Goal: Transaction & Acquisition: Purchase product/service

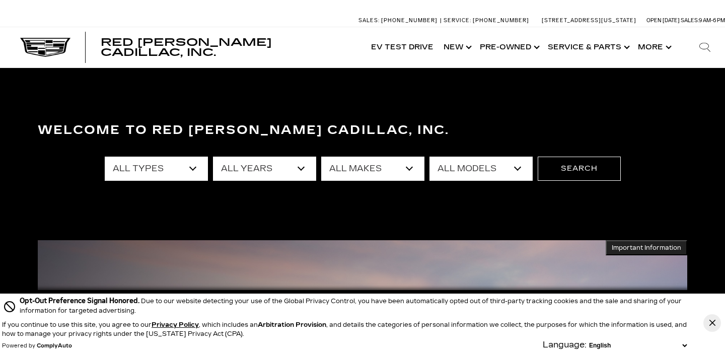
click at [269, 164] on select "All Years 2026 2025 2024 2023 2022 2021 2020 2019 2018 2017 2013" at bounding box center [264, 169] width 103 height 24
click at [213, 157] on select "All Years 2026 2025 2024 2023 2022 2021 2020 2019 2018 2017 2013" at bounding box center [264, 169] width 103 height 24
click at [265, 177] on select "All Years 2026 2025 2024 2023 2022 2021 2020 2019 2018 2017 2013" at bounding box center [264, 169] width 103 height 24
select select "2025"
click at [213, 157] on select "All Years 2026 2025 2024 2023 2022 2021 2020 2019 2018 2017 2013" at bounding box center [264, 169] width 103 height 24
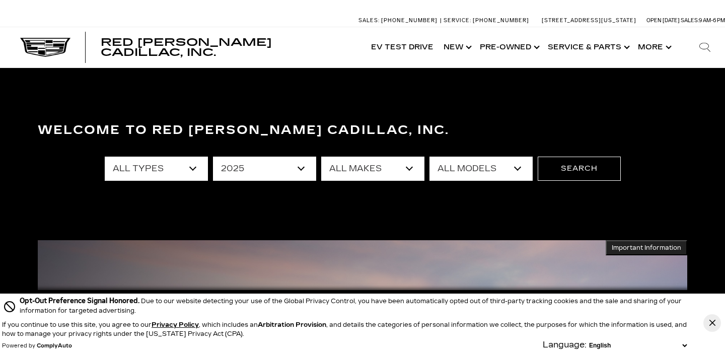
click at [345, 165] on select "All Makes Cadillac GMC Honda Toyota" at bounding box center [372, 169] width 103 height 24
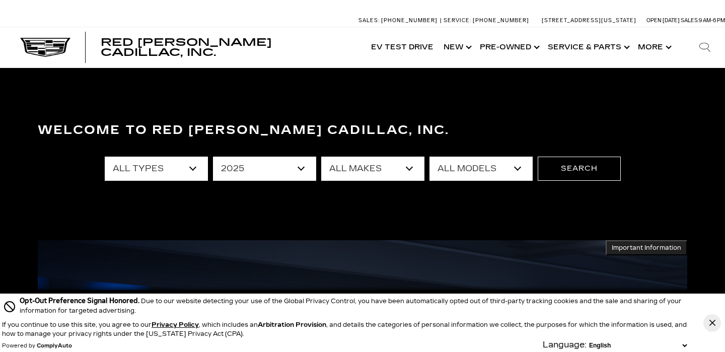
select select "Cadillac"
click at [321, 157] on select "All Makes Cadillac GMC Honda Toyota" at bounding box center [372, 169] width 103 height 24
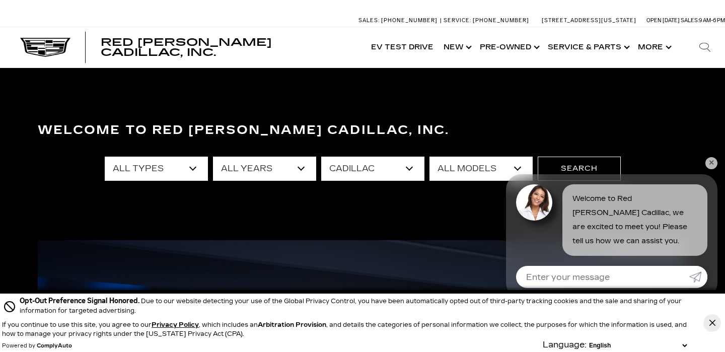
select select "LYRIQ"
click at [429, 157] on select "All Models CT4 CT5 Escalade Escalade ESV ESCALADE IQ LYRIQ OPTIQ XT5 XT6" at bounding box center [480, 169] width 103 height 24
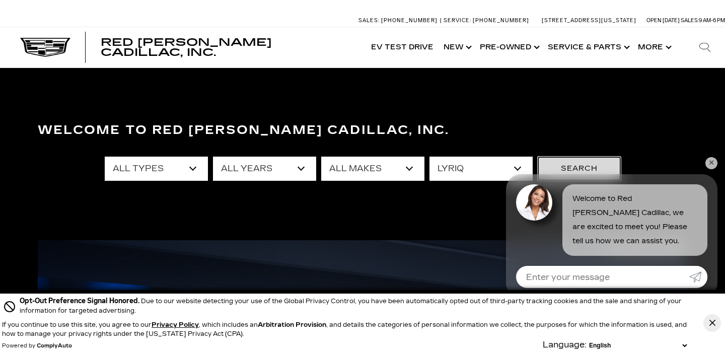
click at [579, 165] on button "Search" at bounding box center [579, 169] width 83 height 24
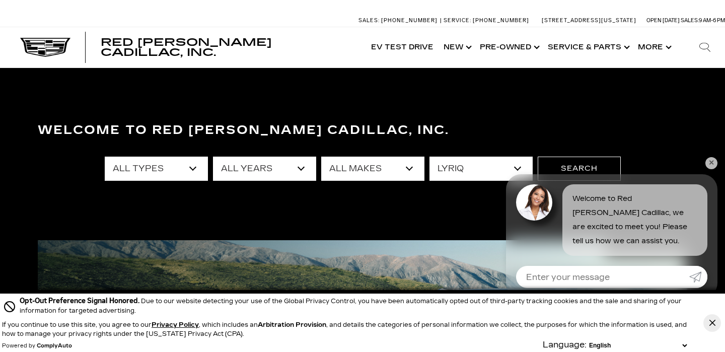
click at [711, 164] on link "✕" at bounding box center [711, 163] width 12 height 12
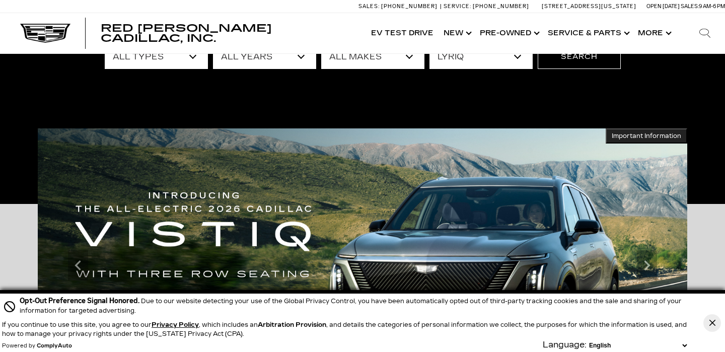
scroll to position [112, 0]
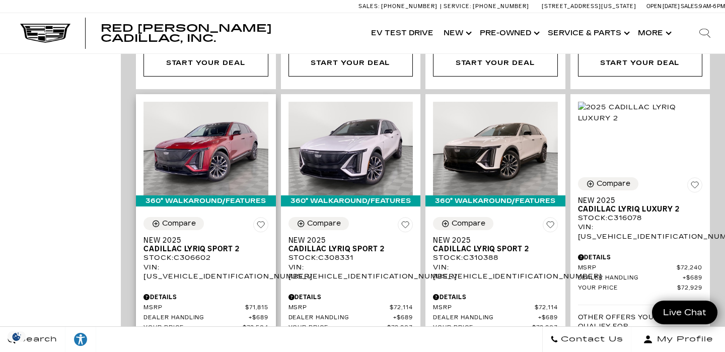
scroll to position [1796, 0]
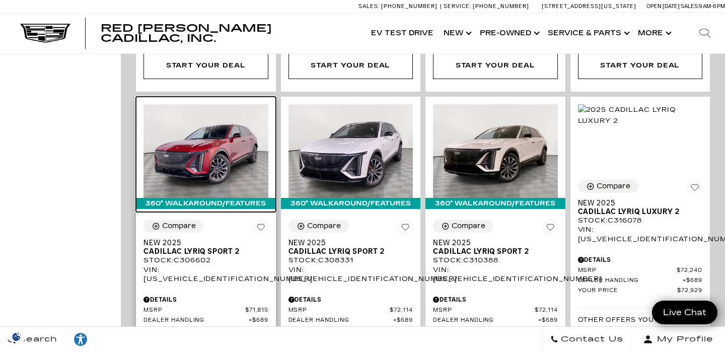
click at [226, 104] on img at bounding box center [205, 151] width 125 height 94
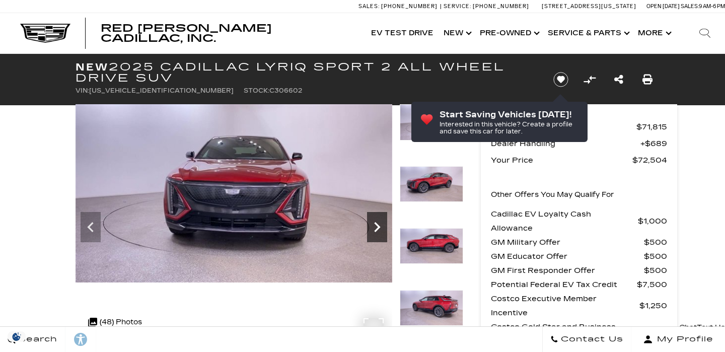
click at [377, 229] on icon "Next" at bounding box center [377, 227] width 20 height 20
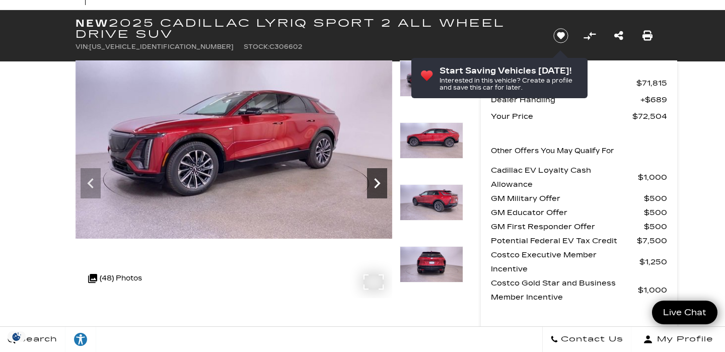
scroll to position [35, 0]
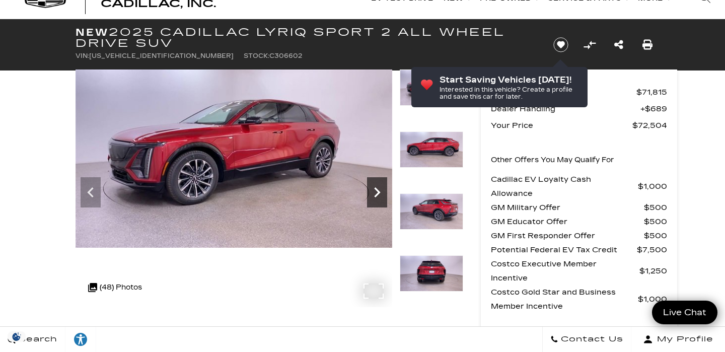
click at [377, 185] on icon "Next" at bounding box center [377, 192] width 20 height 20
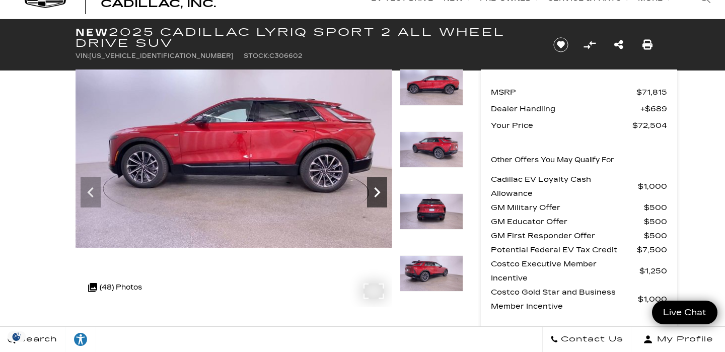
click at [376, 192] on icon "Next" at bounding box center [377, 192] width 20 height 20
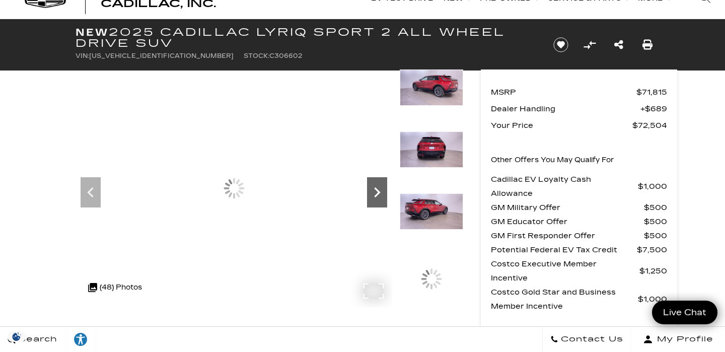
click at [376, 192] on icon "Next" at bounding box center [377, 192] width 20 height 20
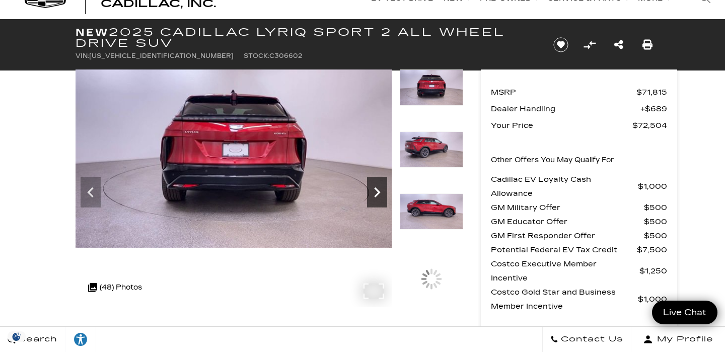
click at [376, 192] on icon "Next" at bounding box center [377, 192] width 20 height 20
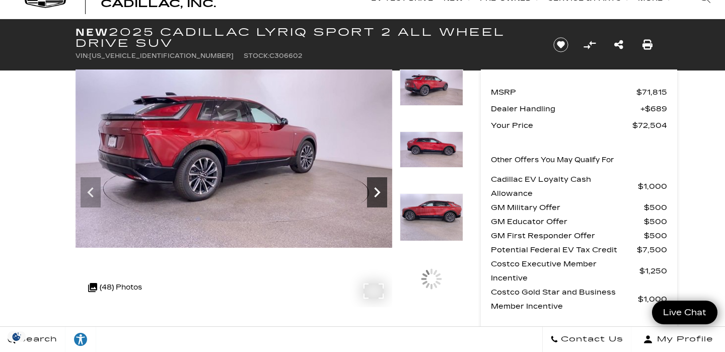
click at [376, 192] on icon "Next" at bounding box center [377, 192] width 20 height 20
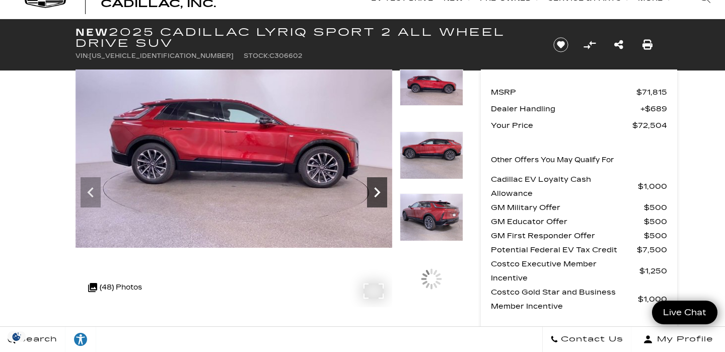
click at [376, 192] on icon "Next" at bounding box center [377, 192] width 20 height 20
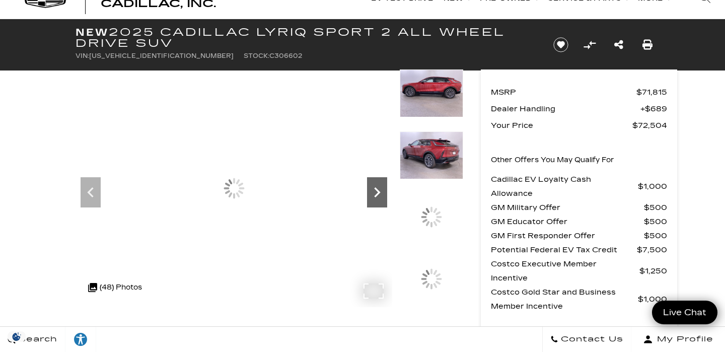
click at [376, 192] on icon "Next" at bounding box center [377, 192] width 20 height 20
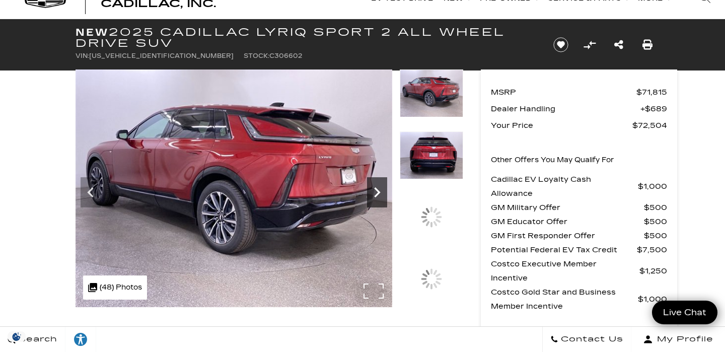
click at [376, 192] on icon "Next" at bounding box center [377, 192] width 20 height 20
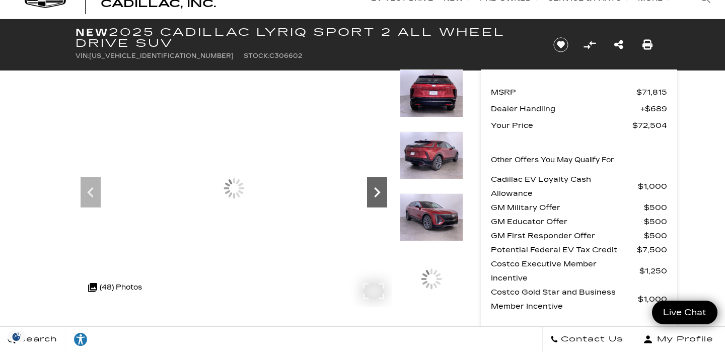
click at [376, 192] on icon "Next" at bounding box center [377, 192] width 20 height 20
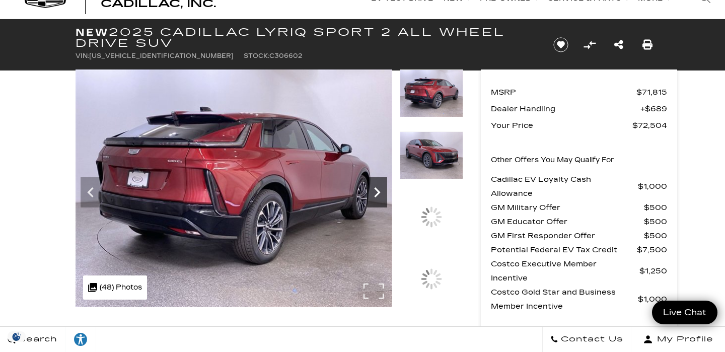
click at [376, 192] on icon "Next" at bounding box center [377, 192] width 20 height 20
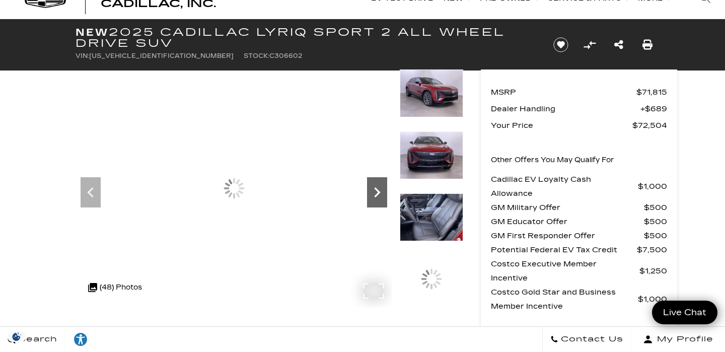
click at [376, 192] on icon "Next" at bounding box center [377, 192] width 20 height 20
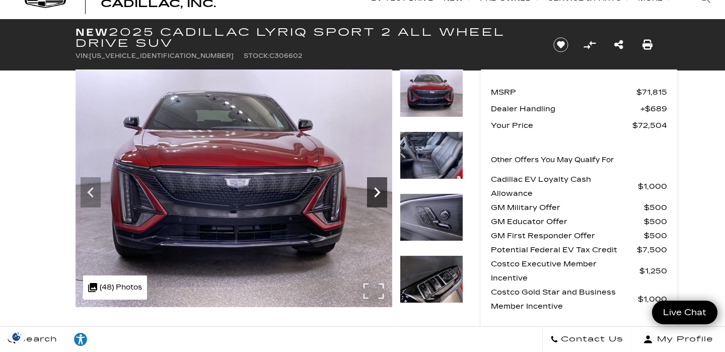
click at [376, 192] on icon "Next" at bounding box center [377, 192] width 20 height 20
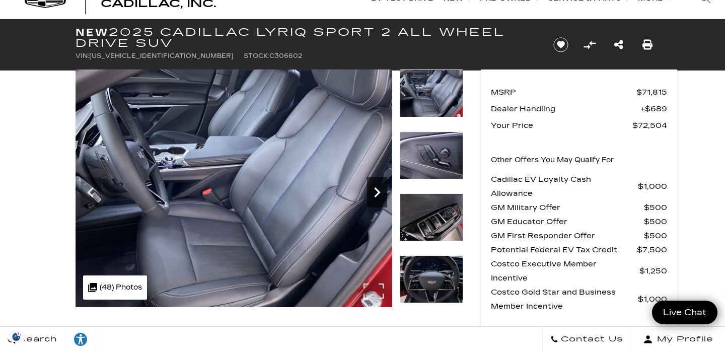
click at [376, 192] on icon "Next" at bounding box center [377, 192] width 20 height 20
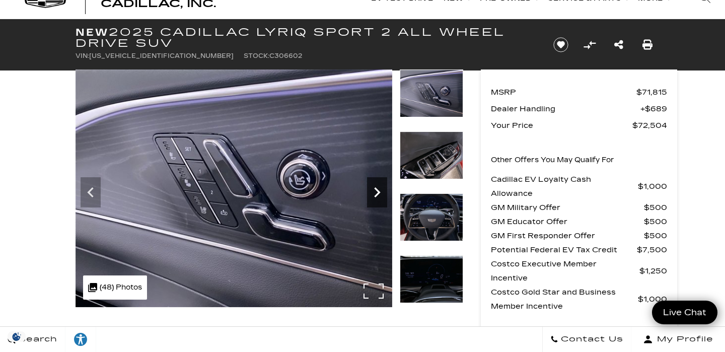
click at [376, 192] on icon "Next" at bounding box center [377, 192] width 20 height 20
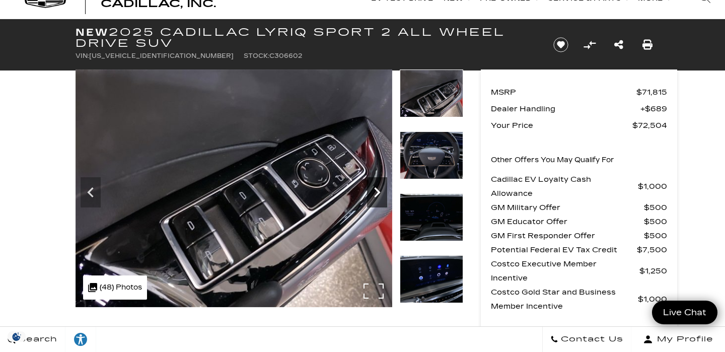
click at [376, 192] on icon "Next" at bounding box center [377, 192] width 20 height 20
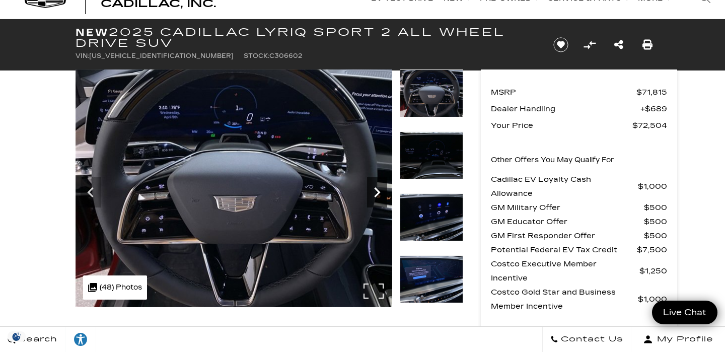
click at [376, 192] on icon "Next" at bounding box center [377, 192] width 20 height 20
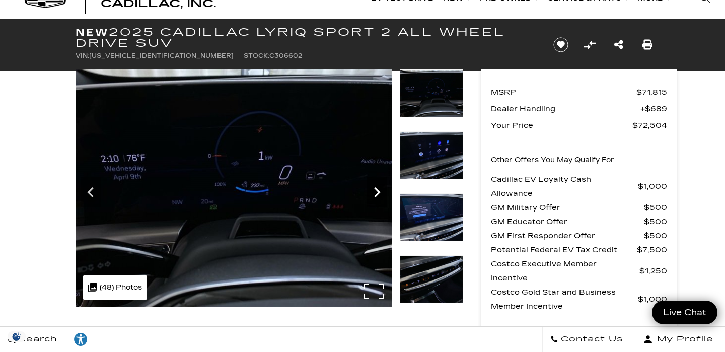
click at [376, 192] on icon "Next" at bounding box center [377, 192] width 20 height 20
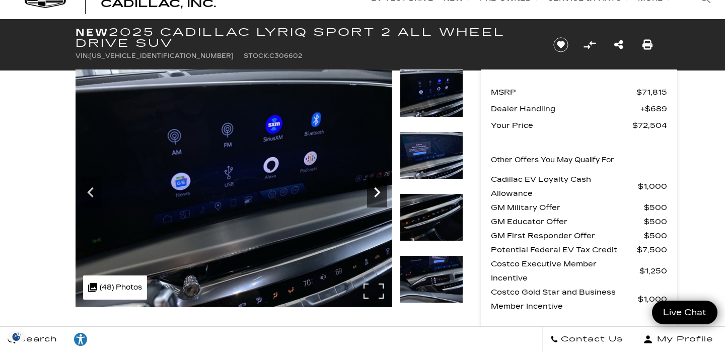
click at [376, 192] on icon "Next" at bounding box center [377, 192] width 20 height 20
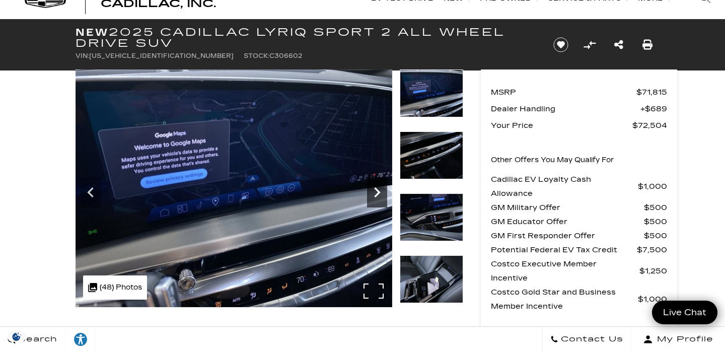
click at [376, 192] on icon "Next" at bounding box center [377, 192] width 20 height 20
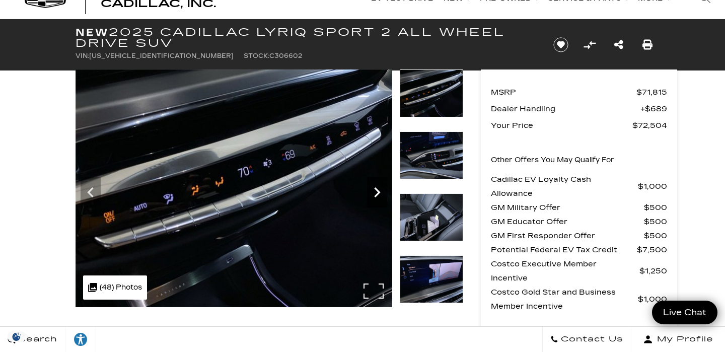
click at [376, 192] on icon "Next" at bounding box center [377, 192] width 20 height 20
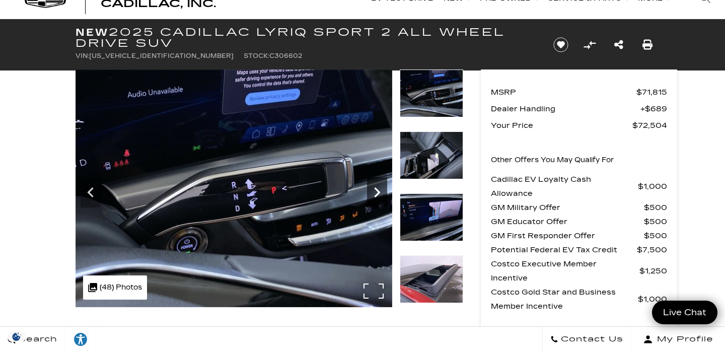
click at [376, 192] on icon "Next" at bounding box center [377, 192] width 20 height 20
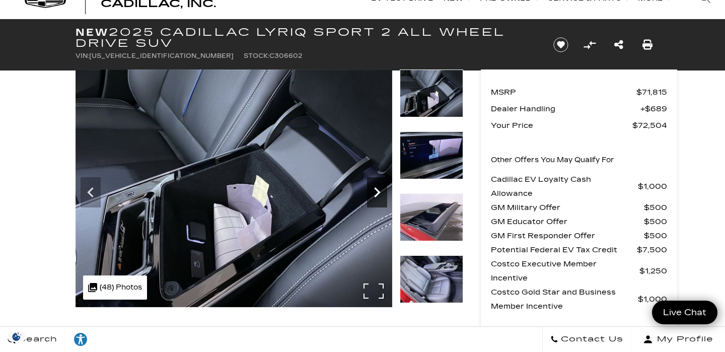
click at [376, 192] on icon "Next" at bounding box center [377, 192] width 20 height 20
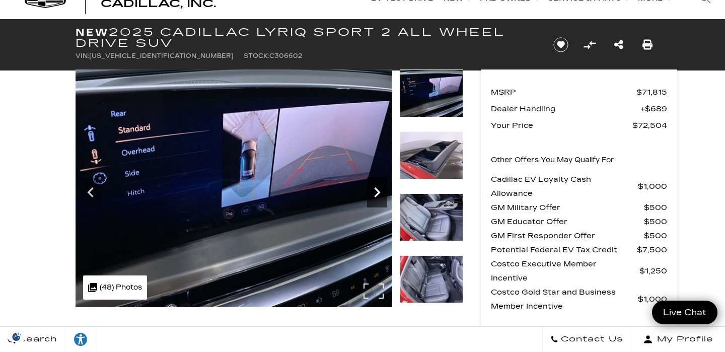
click at [376, 192] on icon "Next" at bounding box center [377, 192] width 20 height 20
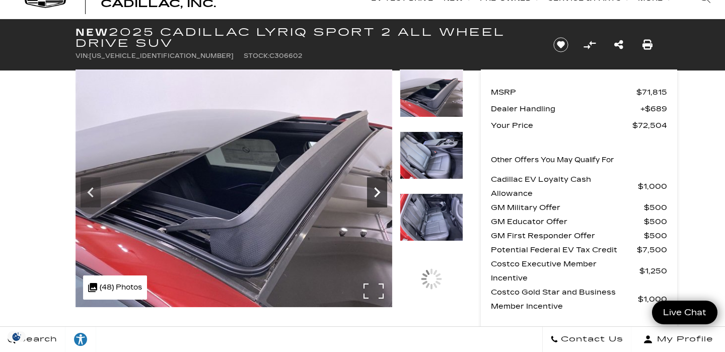
click at [376, 192] on icon "Next" at bounding box center [377, 192] width 20 height 20
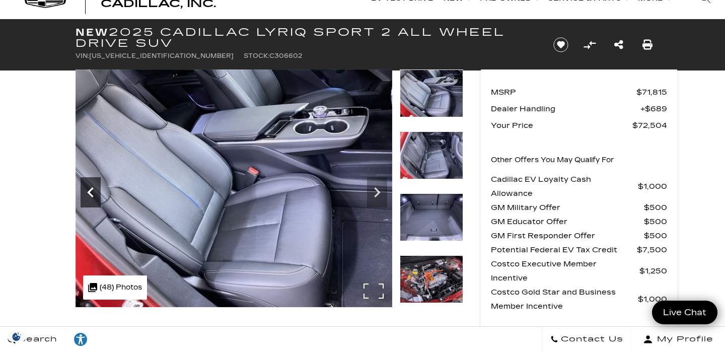
click at [90, 203] on div "Previous" at bounding box center [91, 192] width 20 height 30
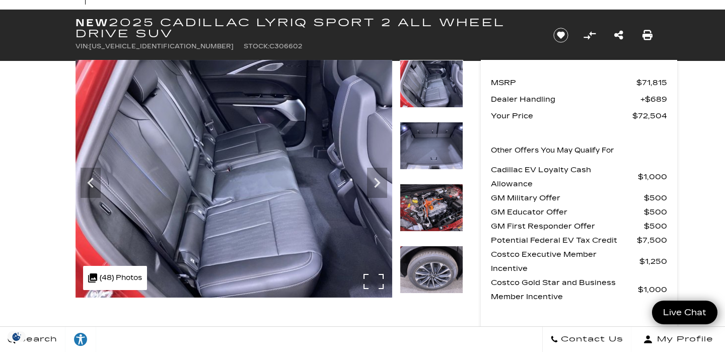
scroll to position [55, 0]
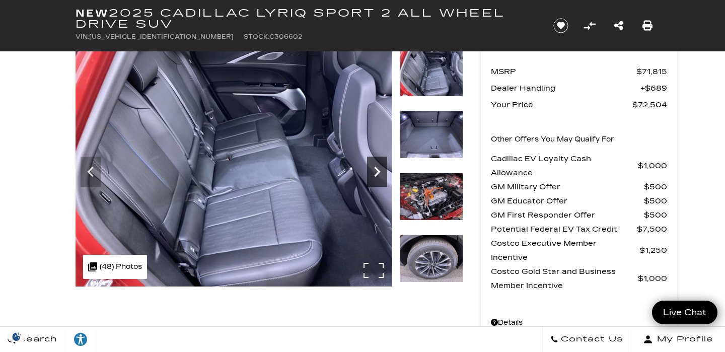
click at [379, 174] on icon "Next" at bounding box center [377, 172] width 20 height 20
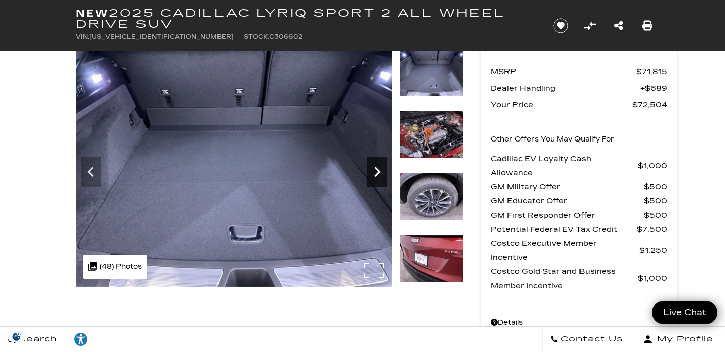
click at [379, 174] on icon "Next" at bounding box center [377, 172] width 20 height 20
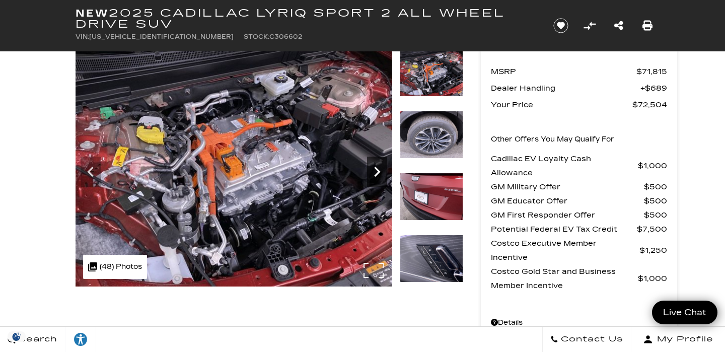
click at [379, 174] on icon "Next" at bounding box center [377, 172] width 20 height 20
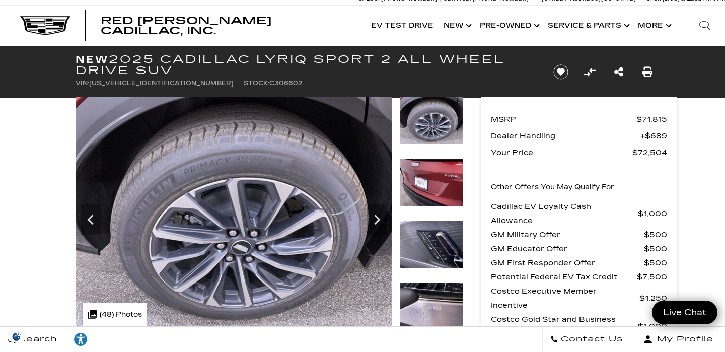
scroll to position [44, 0]
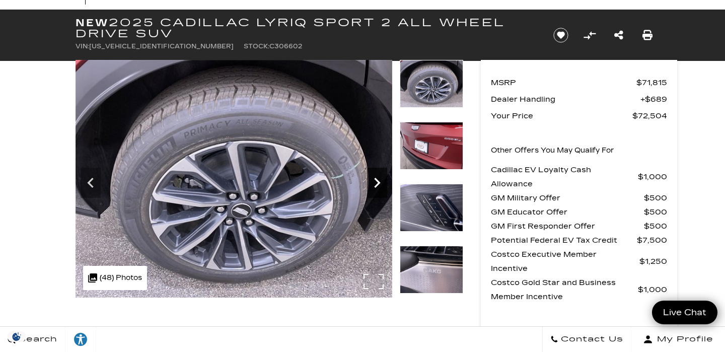
click at [383, 183] on icon "Next" at bounding box center [377, 183] width 20 height 20
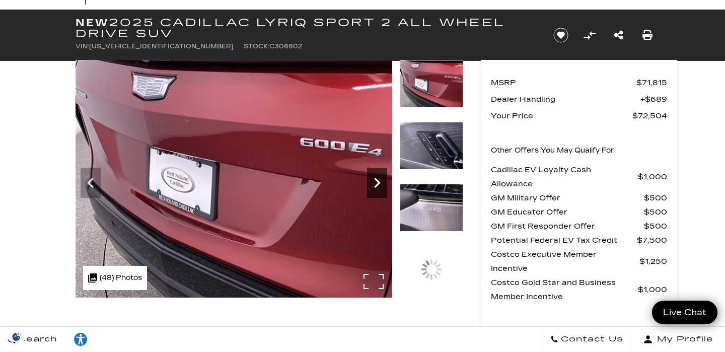
click at [376, 186] on icon "Next" at bounding box center [377, 183] width 6 height 10
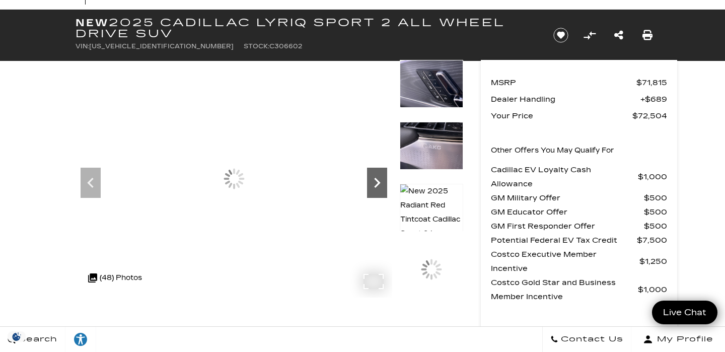
click at [376, 186] on icon "Next" at bounding box center [377, 183] width 6 height 10
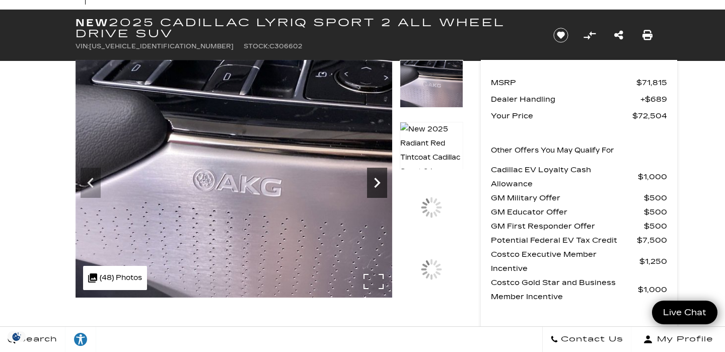
scroll to position [0, 0]
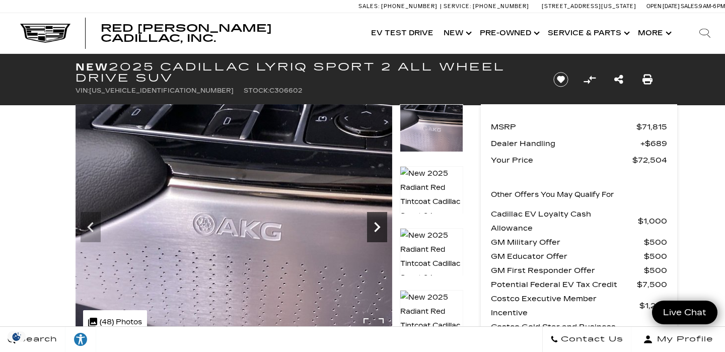
click at [380, 232] on icon "Next" at bounding box center [377, 227] width 20 height 20
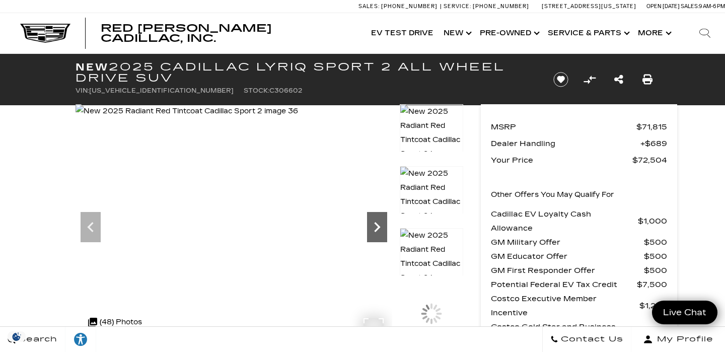
click at [380, 232] on icon "Next" at bounding box center [377, 227] width 20 height 20
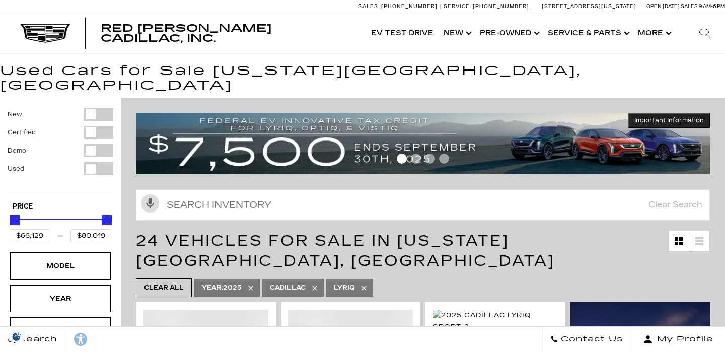
type input "$91,110"
click at [311, 284] on icon at bounding box center [315, 288] width 8 height 8
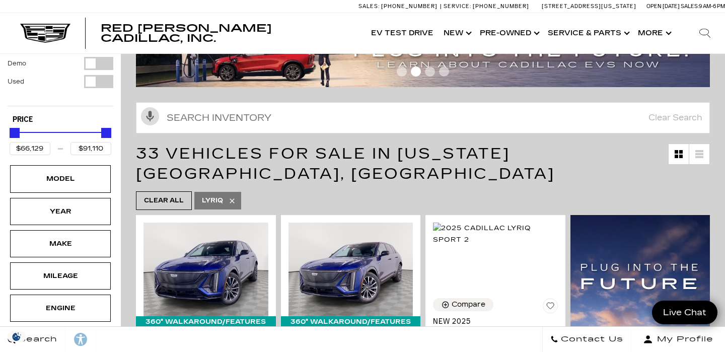
scroll to position [138, 0]
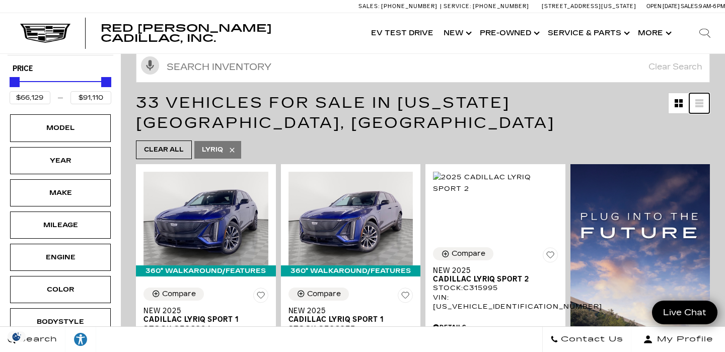
click at [694, 93] on link at bounding box center [699, 103] width 20 height 20
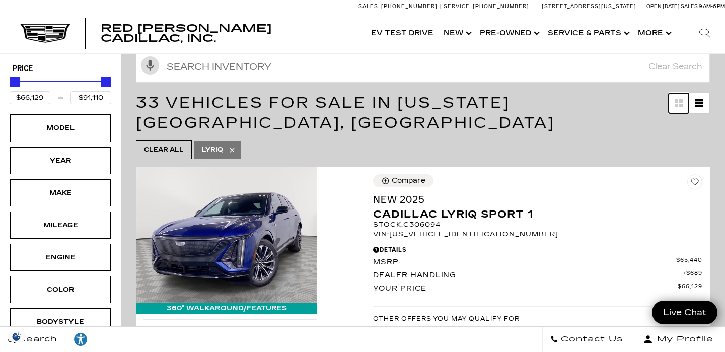
click at [684, 93] on link at bounding box center [679, 103] width 20 height 20
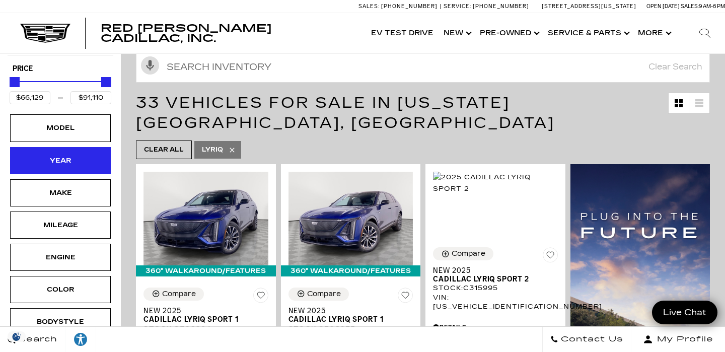
click at [41, 147] on div "Year" at bounding box center [60, 160] width 101 height 27
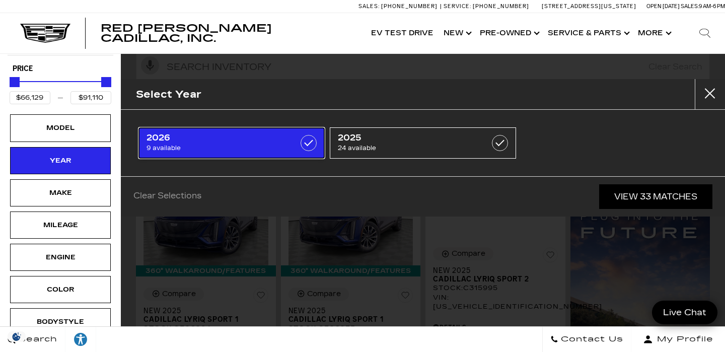
click at [204, 140] on span "2026" at bounding box center [219, 138] width 144 height 10
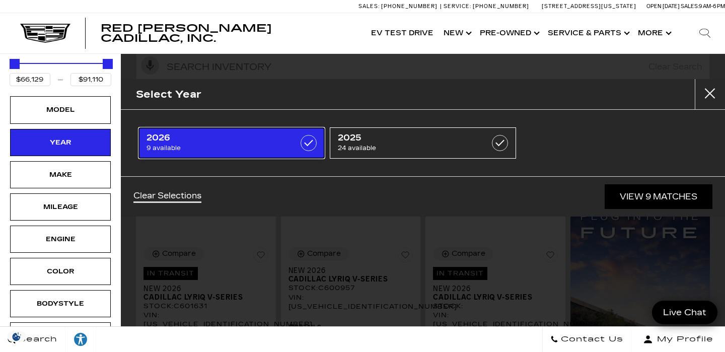
type input "$81,285"
checkbox input "true"
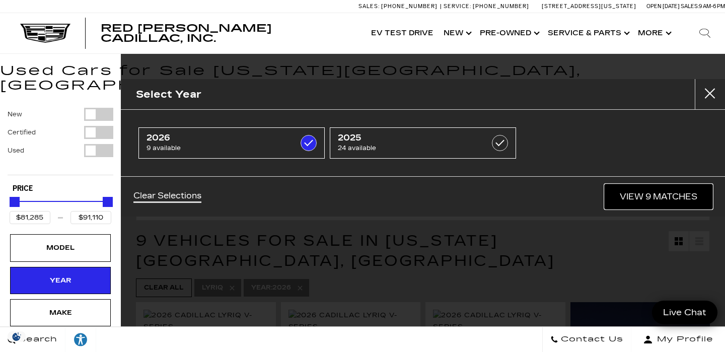
click at [671, 185] on link "View 9 Matches" at bounding box center [659, 196] width 108 height 25
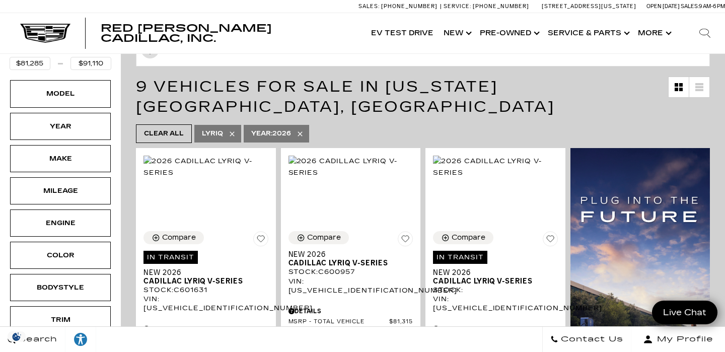
scroll to position [154, 0]
